Goal: Task Accomplishment & Management: Use online tool/utility

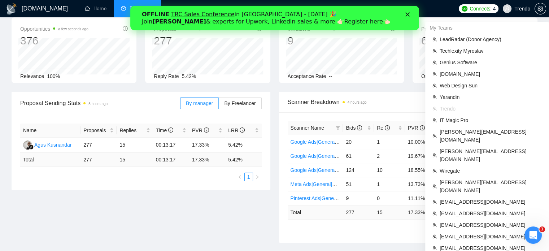
scroll to position [45, 0]
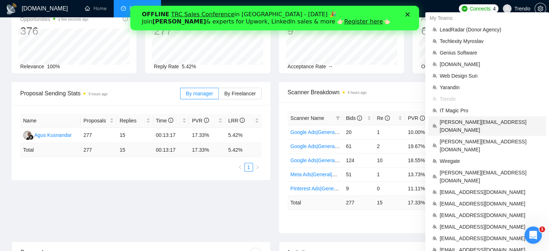
click at [463, 121] on span "[PERSON_NAME][EMAIL_ADDRESS][DOMAIN_NAME]" at bounding box center [491, 126] width 102 height 16
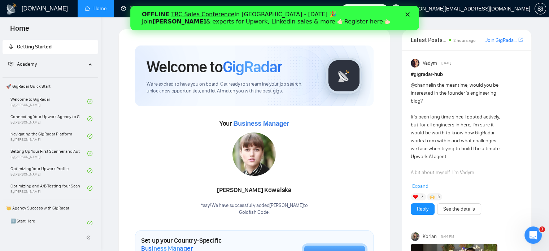
click at [409, 14] on icon "Закрити" at bounding box center [407, 14] width 4 height 4
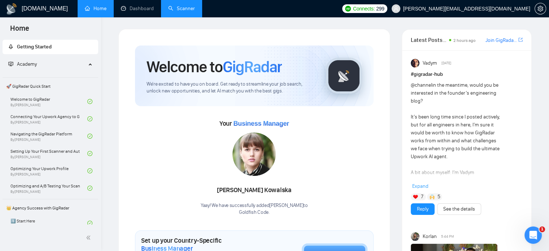
click at [182, 8] on link "Scanner" at bounding box center [181, 8] width 27 height 6
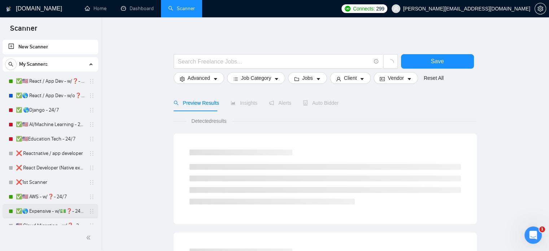
scroll to position [37, 0]
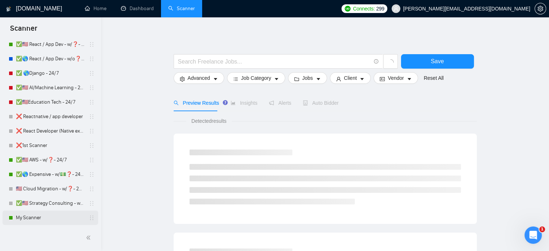
click at [35, 215] on link "My Scanner" at bounding box center [50, 217] width 69 height 14
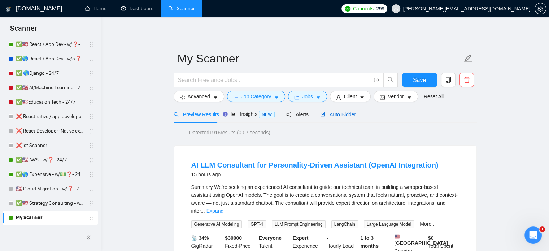
click at [337, 116] on span "Auto Bidder" at bounding box center [338, 115] width 36 height 6
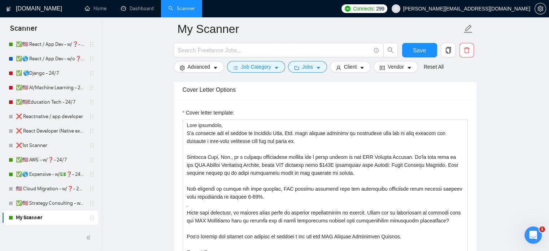
scroll to position [820, 0]
